Goal: Task Accomplishment & Management: Manage account settings

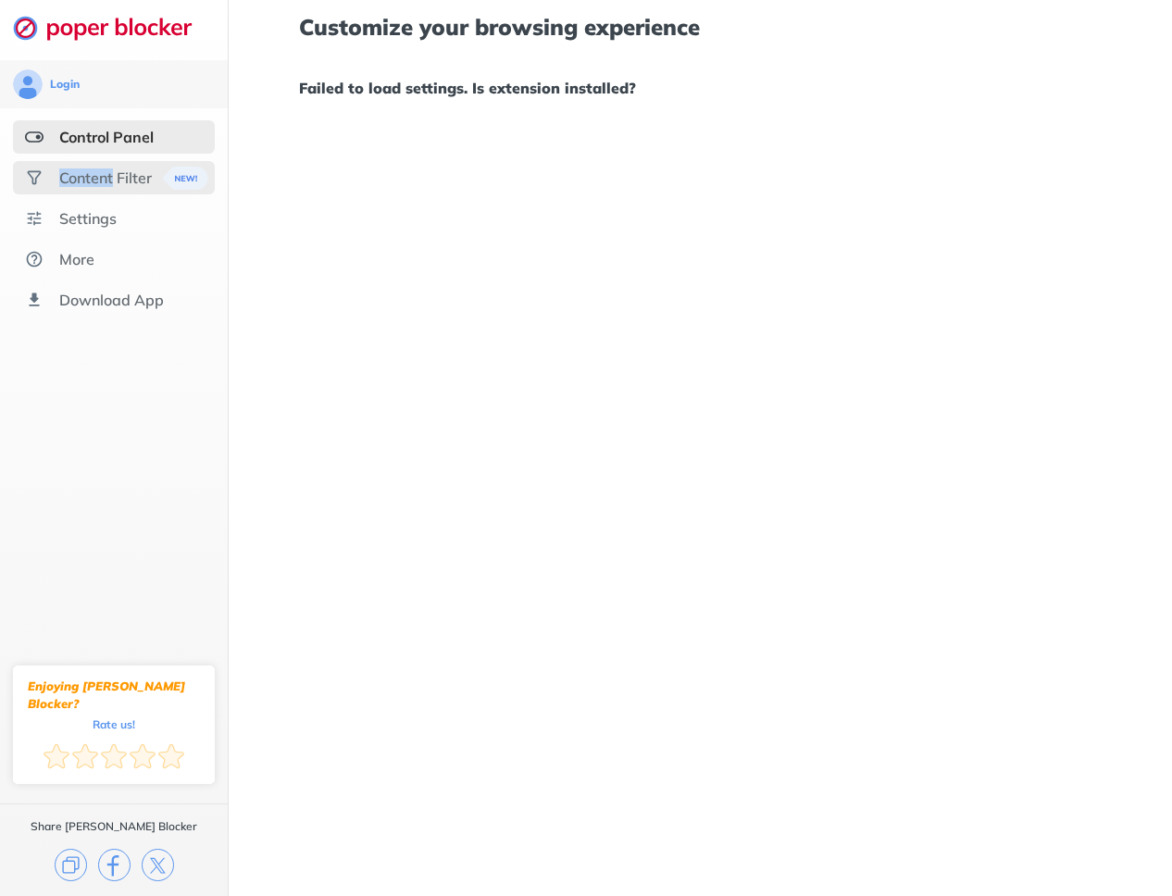
click at [85, 179] on div "Content Filter" at bounding box center [105, 177] width 93 height 19
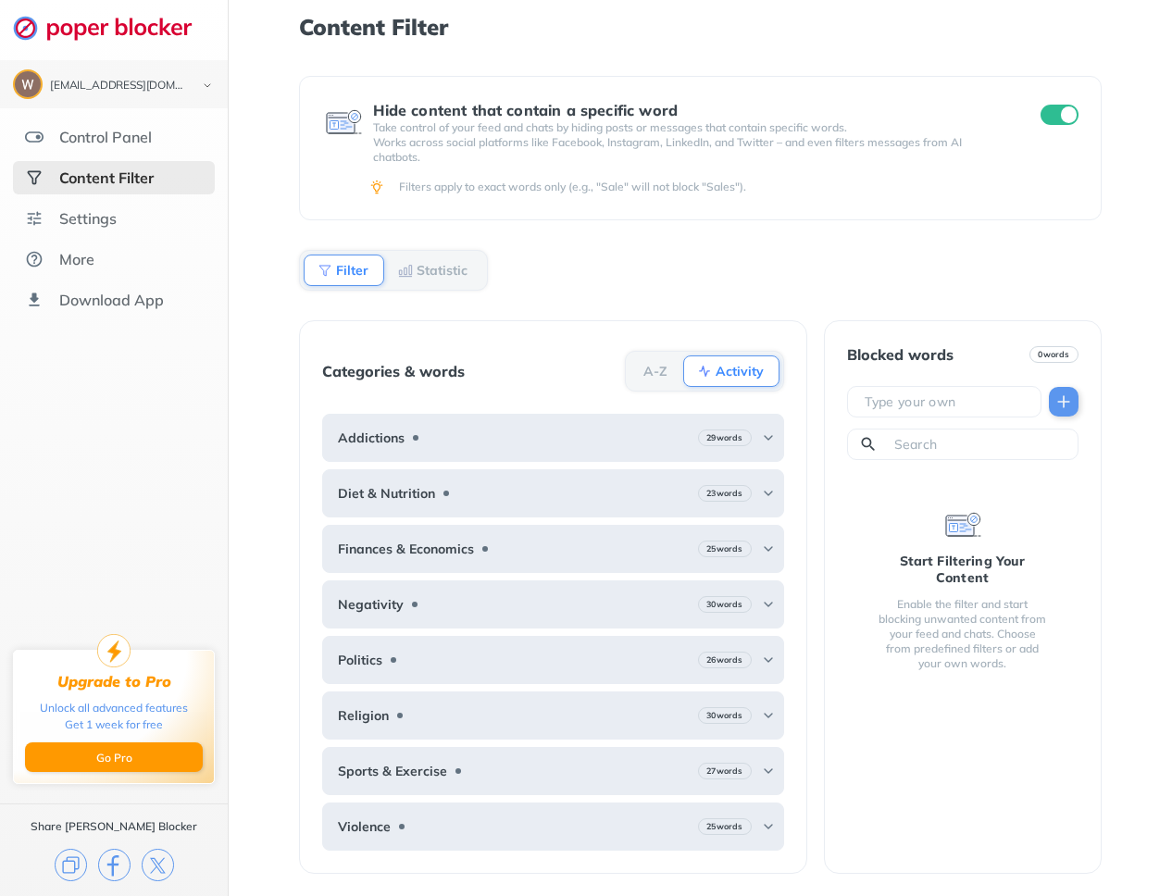
click at [39, 181] on img at bounding box center [34, 177] width 19 height 19
click at [47, 210] on div "Settings" at bounding box center [114, 218] width 202 height 33
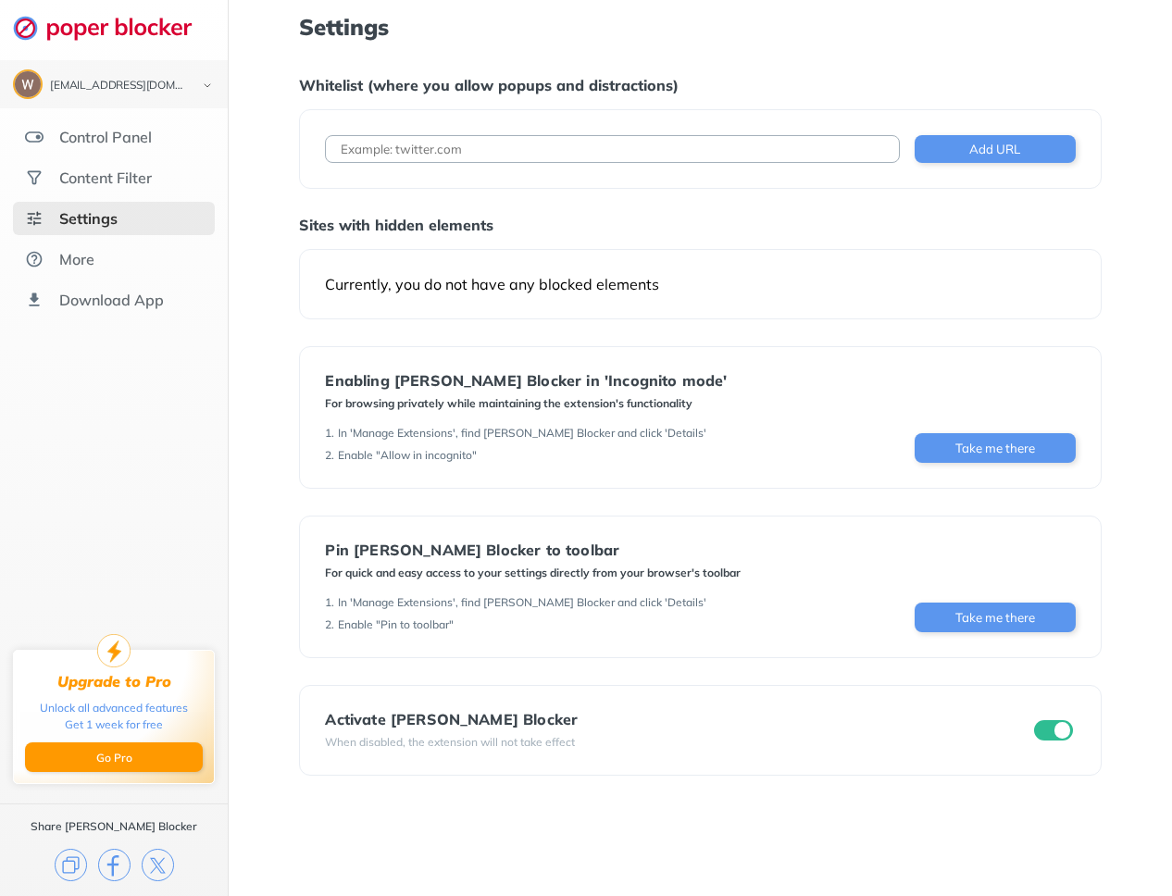
click at [47, 210] on div "Settings" at bounding box center [114, 218] width 202 height 33
click at [32, 128] on img at bounding box center [34, 137] width 19 height 19
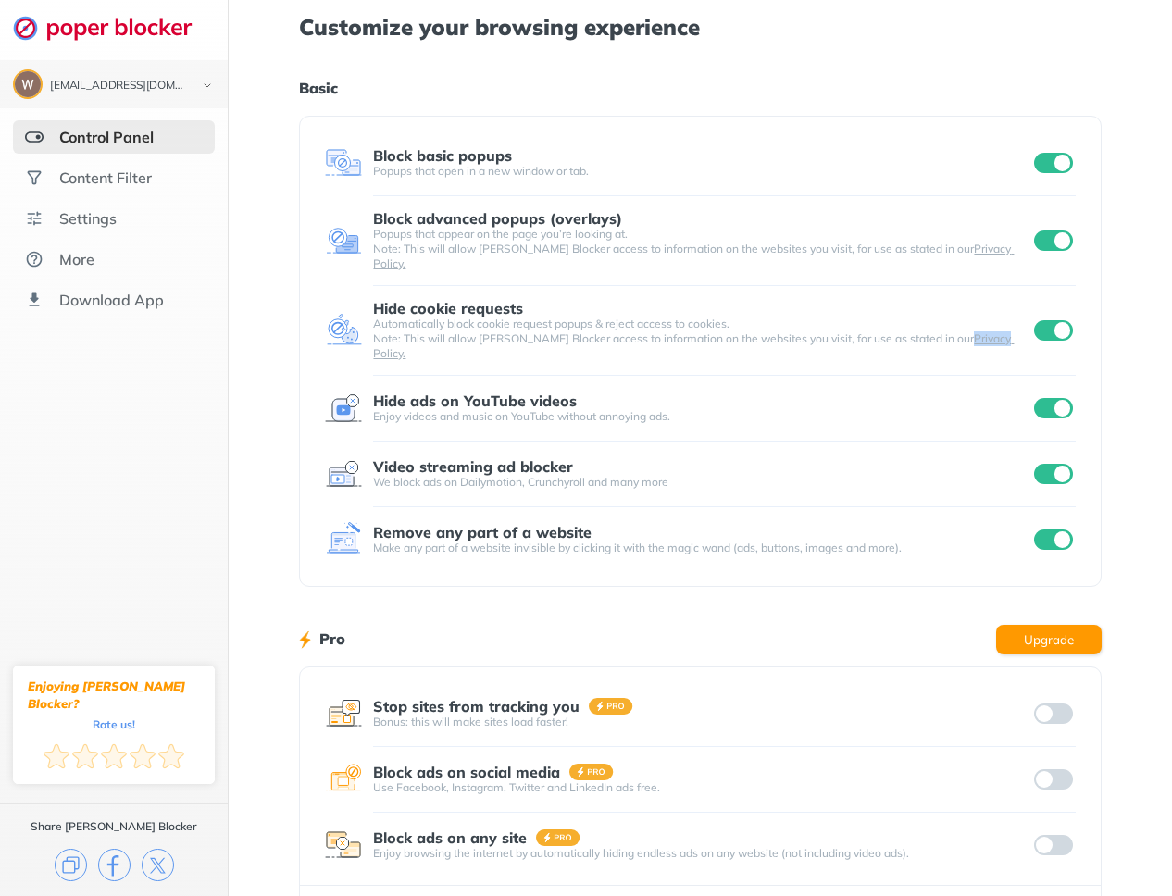
click at [1002, 64] on div "Customize your browsing experience Basic Block basic popups Popups that open in…" at bounding box center [700, 493] width 802 height 987
